Goal: Information Seeking & Learning: Learn about a topic

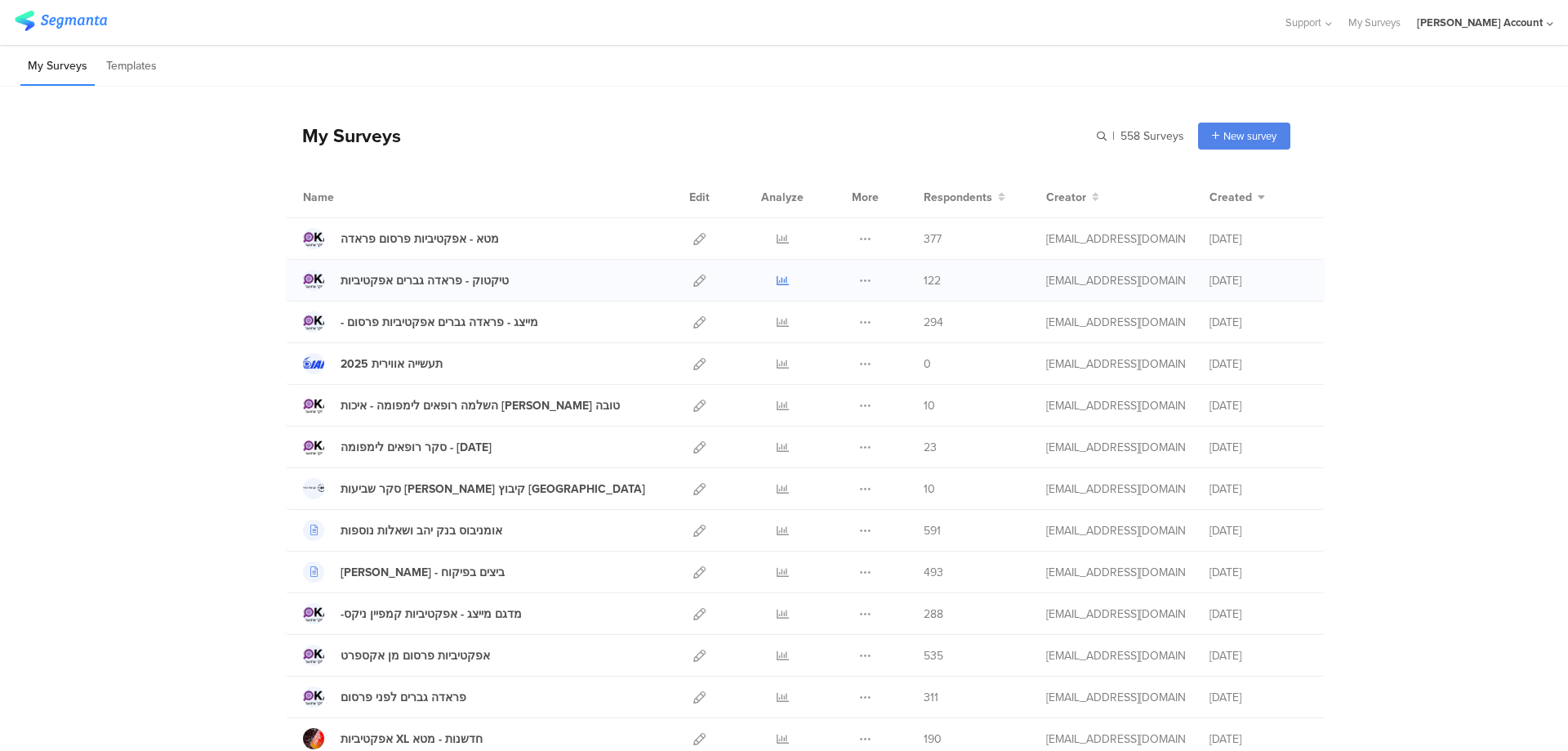
click at [777, 282] on icon at bounding box center [783, 281] width 12 height 12
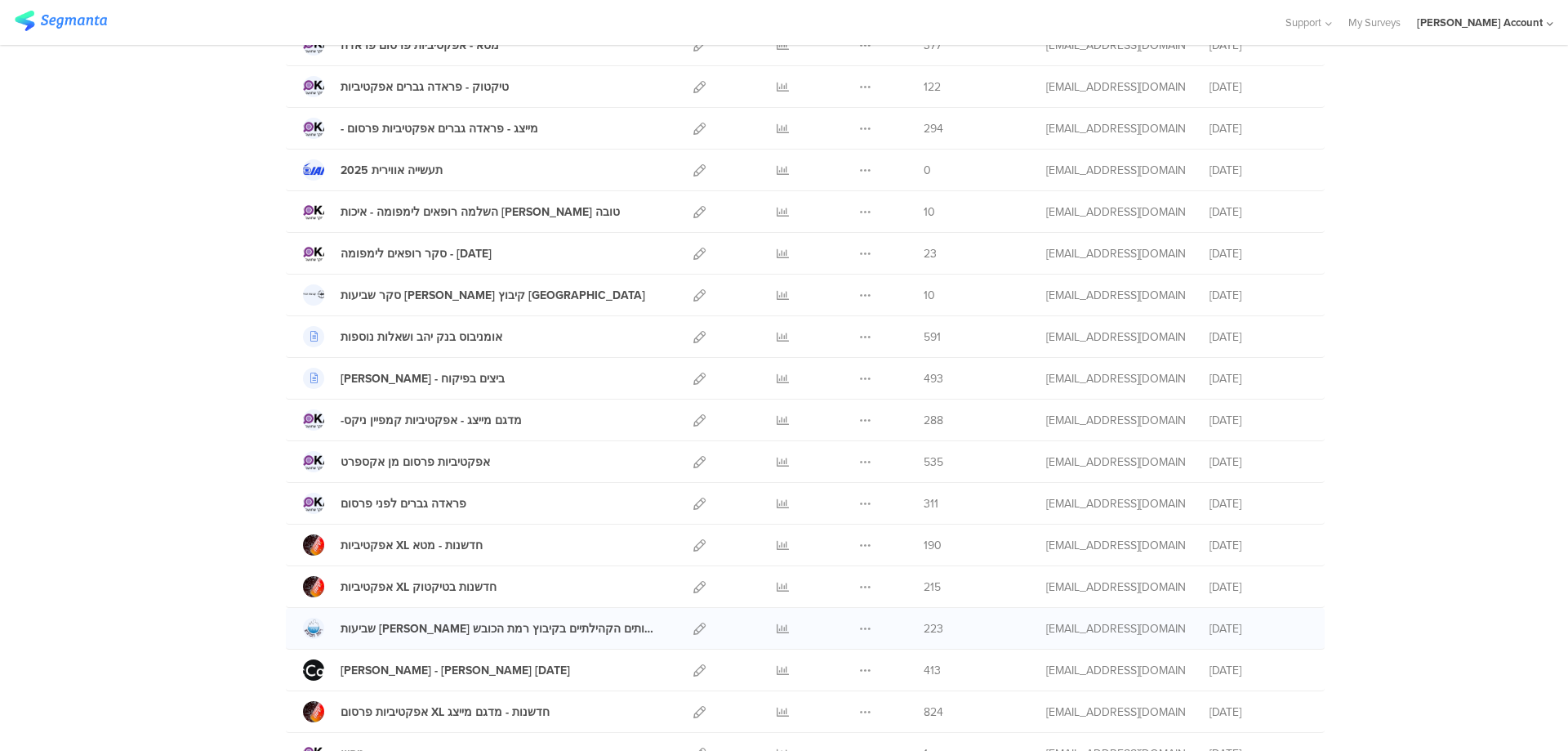
scroll to position [231, 0]
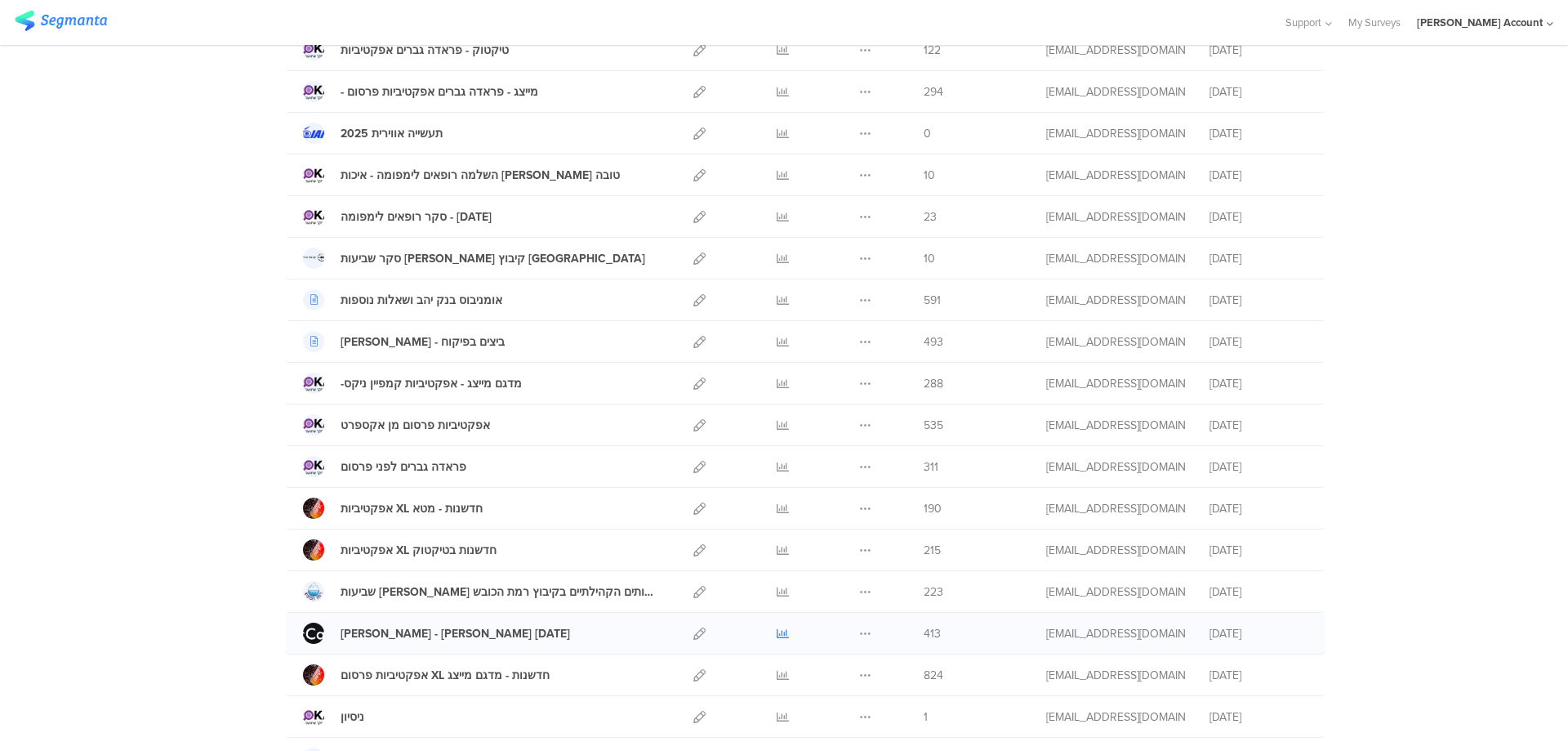
click at [777, 632] on icon at bounding box center [783, 634] width 12 height 12
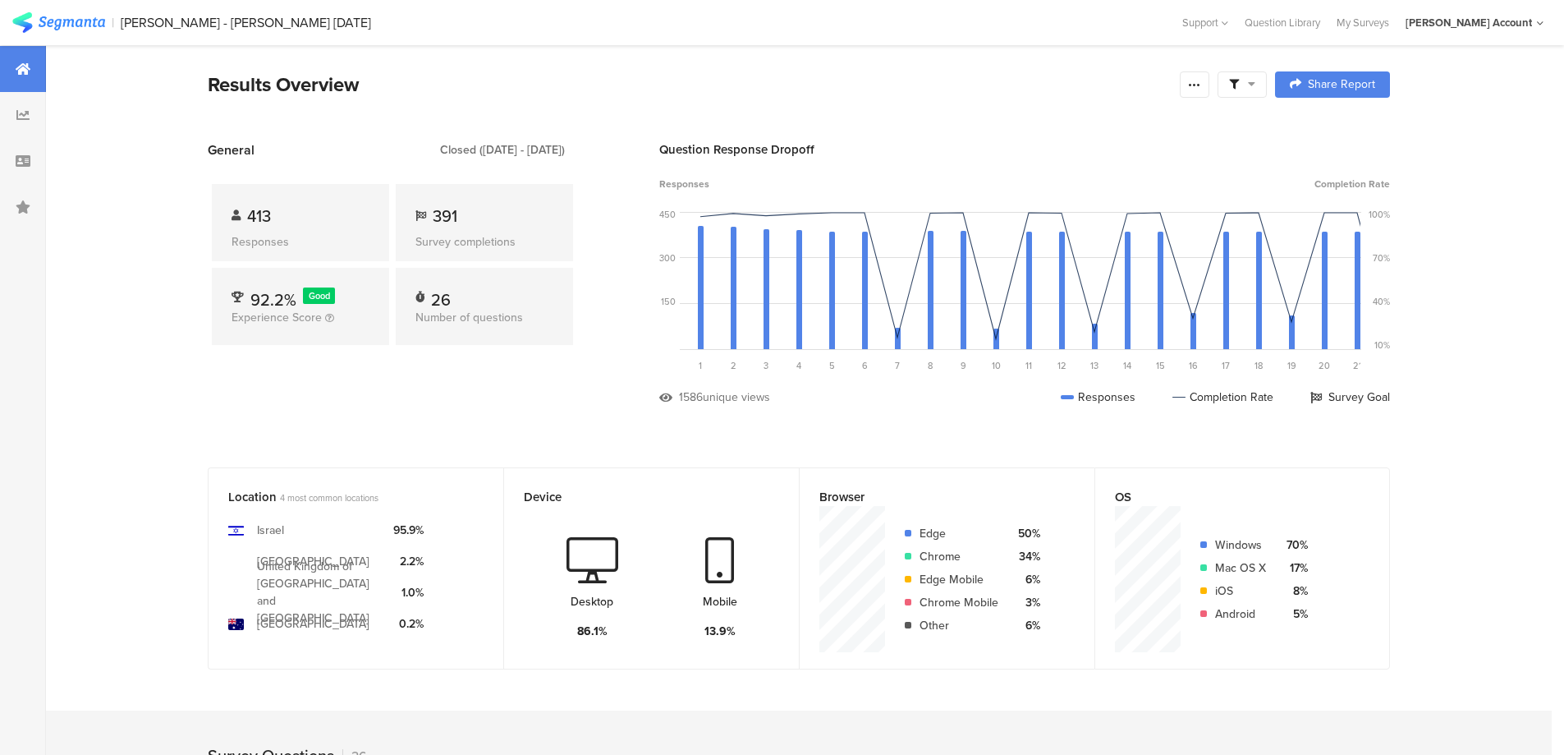
click at [1239, 81] on icon at bounding box center [1234, 85] width 10 height 10
click at [1328, 129] on span at bounding box center [1326, 130] width 25 height 13
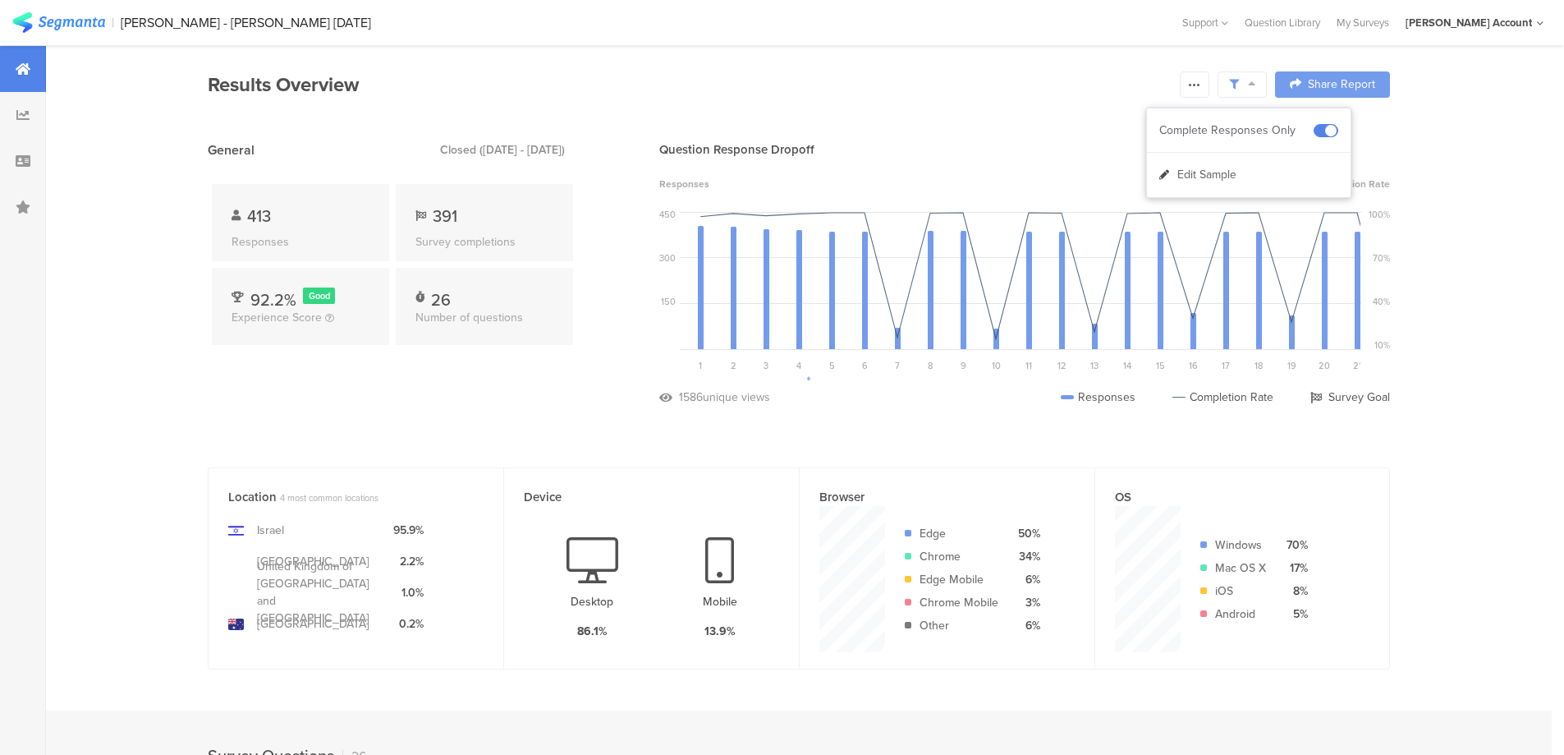
scroll to position [438, 0]
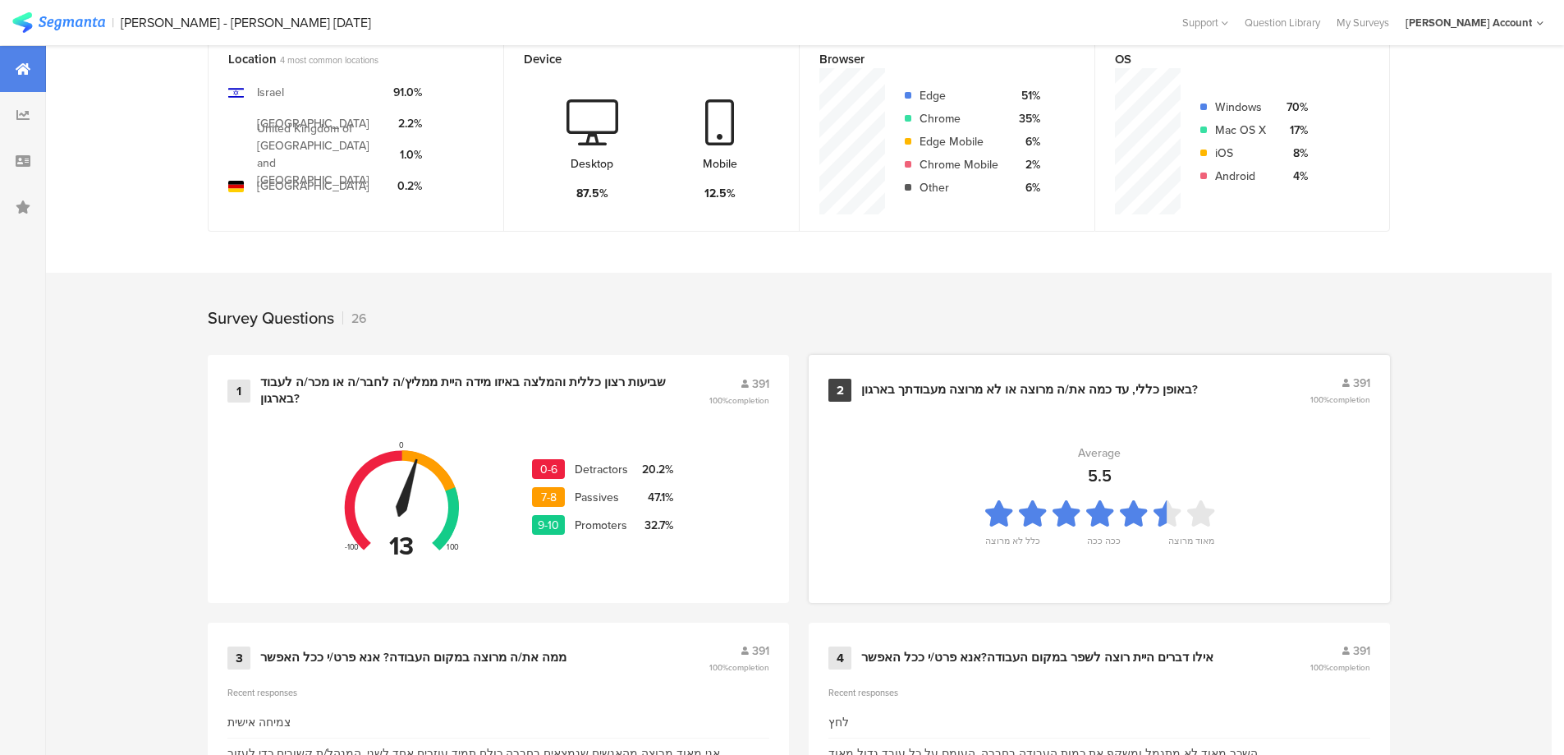
click at [985, 382] on div "באופן כללי, עד כמה את/ה מרוצה או לא מרוצה מעבודתך בארגון?" at bounding box center [1029, 390] width 337 height 16
